Goal: Check status: Check status

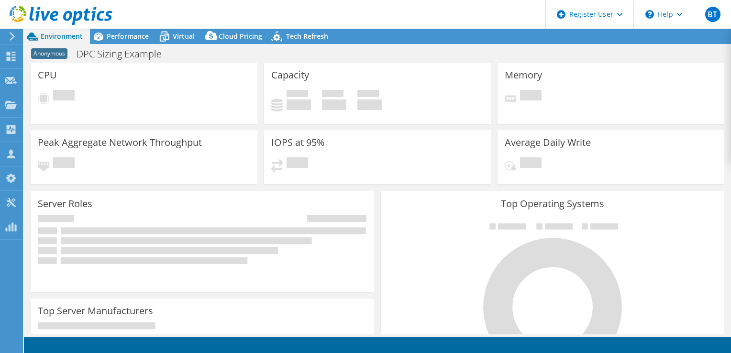
select select "EUFrankfurt"
select select "EUR"
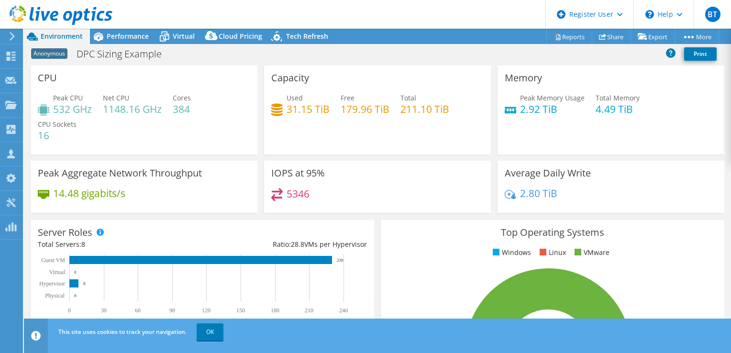
click at [271, 7] on header "BT Dell User [PERSON_NAME] [PERSON_NAME][EMAIL_ADDRESS][PERSON_NAME][DOMAIN_NAM…" at bounding box center [365, 14] width 731 height 29
click at [457, 13] on header "BT Dell User [PERSON_NAME] [PERSON_NAME][EMAIL_ADDRESS][PERSON_NAME][DOMAIN_NAM…" at bounding box center [365, 14] width 731 height 29
click at [273, 10] on header "BT Dell User [PERSON_NAME] [PERSON_NAME][EMAIL_ADDRESS][PERSON_NAME][DOMAIN_NAM…" at bounding box center [365, 14] width 731 height 29
click at [136, 34] on span "Performance" at bounding box center [128, 36] width 42 height 9
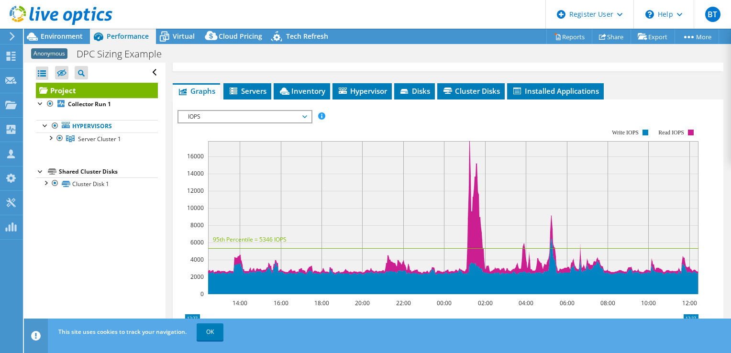
scroll to position [155, 0]
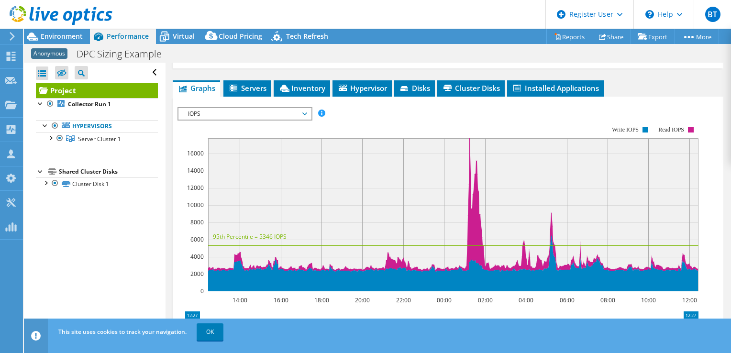
click at [306, 112] on icon at bounding box center [305, 113] width 5 height 3
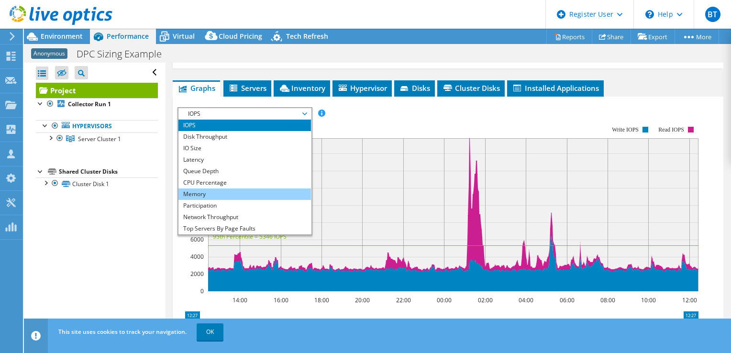
click at [203, 192] on li "Memory" at bounding box center [245, 194] width 133 height 11
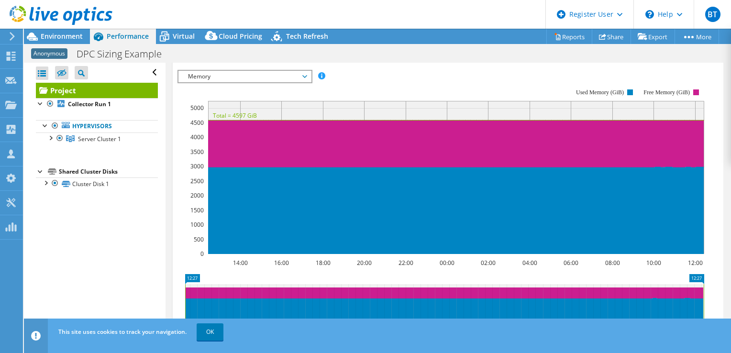
scroll to position [195, 0]
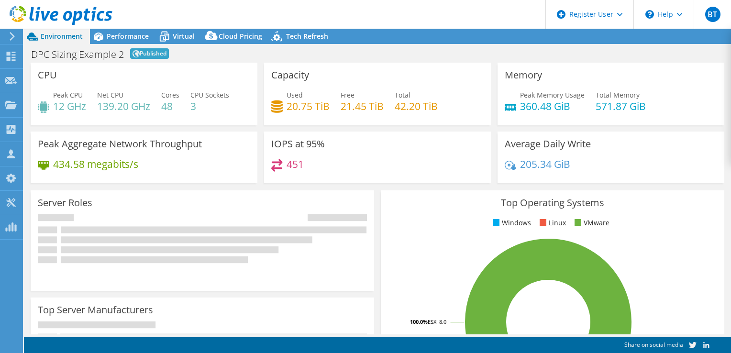
select select "EUFrankfurt"
select select "EUR"
radio input "true"
radio input "false"
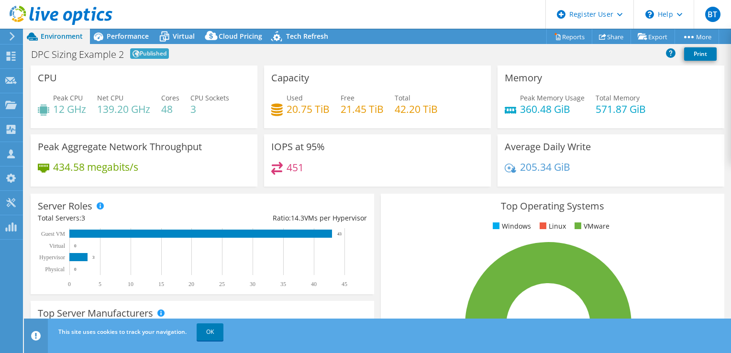
click at [249, 7] on header "BT Dell User [PERSON_NAME] [PERSON_NAME][EMAIL_ADDRESS][PERSON_NAME][DOMAIN_NAM…" at bounding box center [365, 14] width 731 height 29
click at [488, 10] on header "BT Dell User [PERSON_NAME] [PERSON_NAME][EMAIL_ADDRESS][PERSON_NAME][DOMAIN_NAM…" at bounding box center [365, 14] width 731 height 29
click at [173, 12] on header "BT Dell User [PERSON_NAME] [PERSON_NAME][EMAIL_ADDRESS][PERSON_NAME][DOMAIN_NAM…" at bounding box center [365, 14] width 731 height 29
click at [329, 10] on header "BT Dell User [PERSON_NAME] [PERSON_NAME][EMAIL_ADDRESS][PERSON_NAME][DOMAIN_NAM…" at bounding box center [365, 14] width 731 height 29
click at [314, 12] on header "BT Dell User [PERSON_NAME] [PERSON_NAME][EMAIL_ADDRESS][PERSON_NAME][DOMAIN_NAM…" at bounding box center [365, 14] width 731 height 29
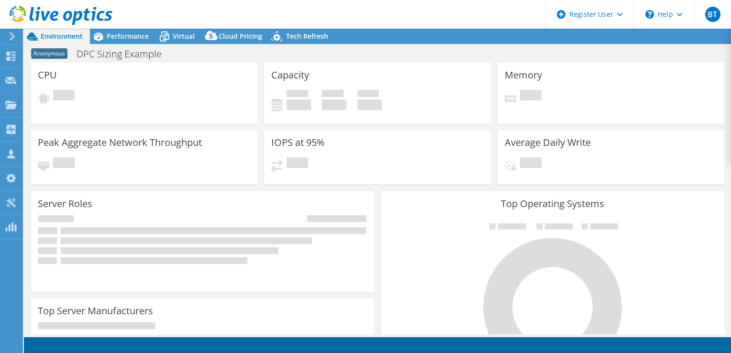
select select "USEast"
select select "USD"
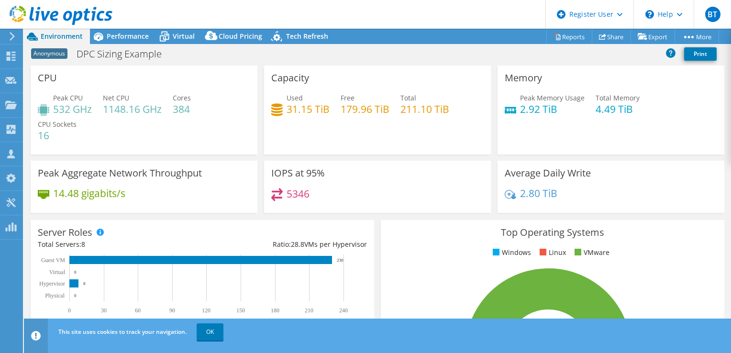
select select "USEast"
select select "USD"
